Goal: Information Seeking & Learning: Learn about a topic

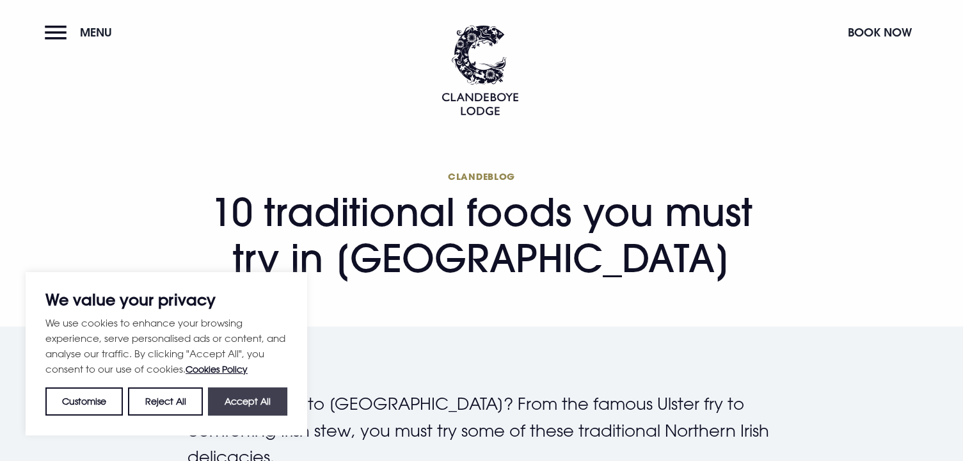
click at [249, 404] on button "Accept All" at bounding box center [247, 401] width 79 height 28
checkbox input "true"
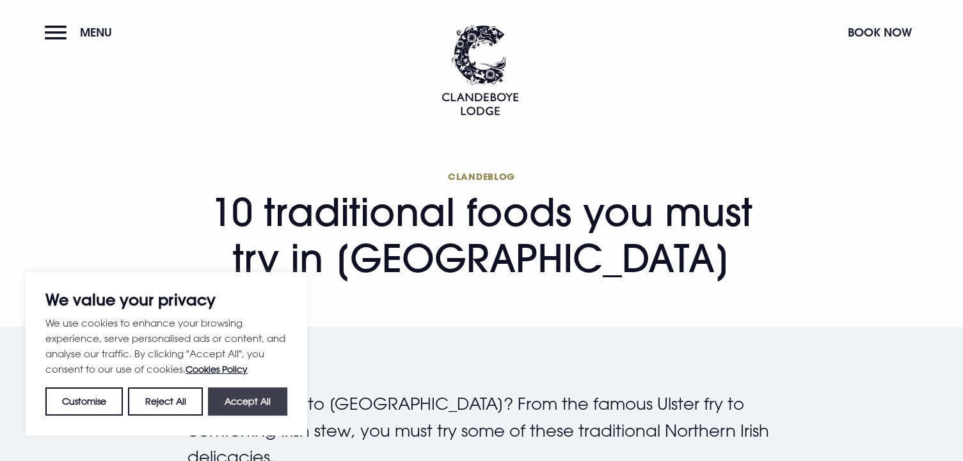
checkbox input "true"
